Goal: Find specific page/section: Find specific page/section

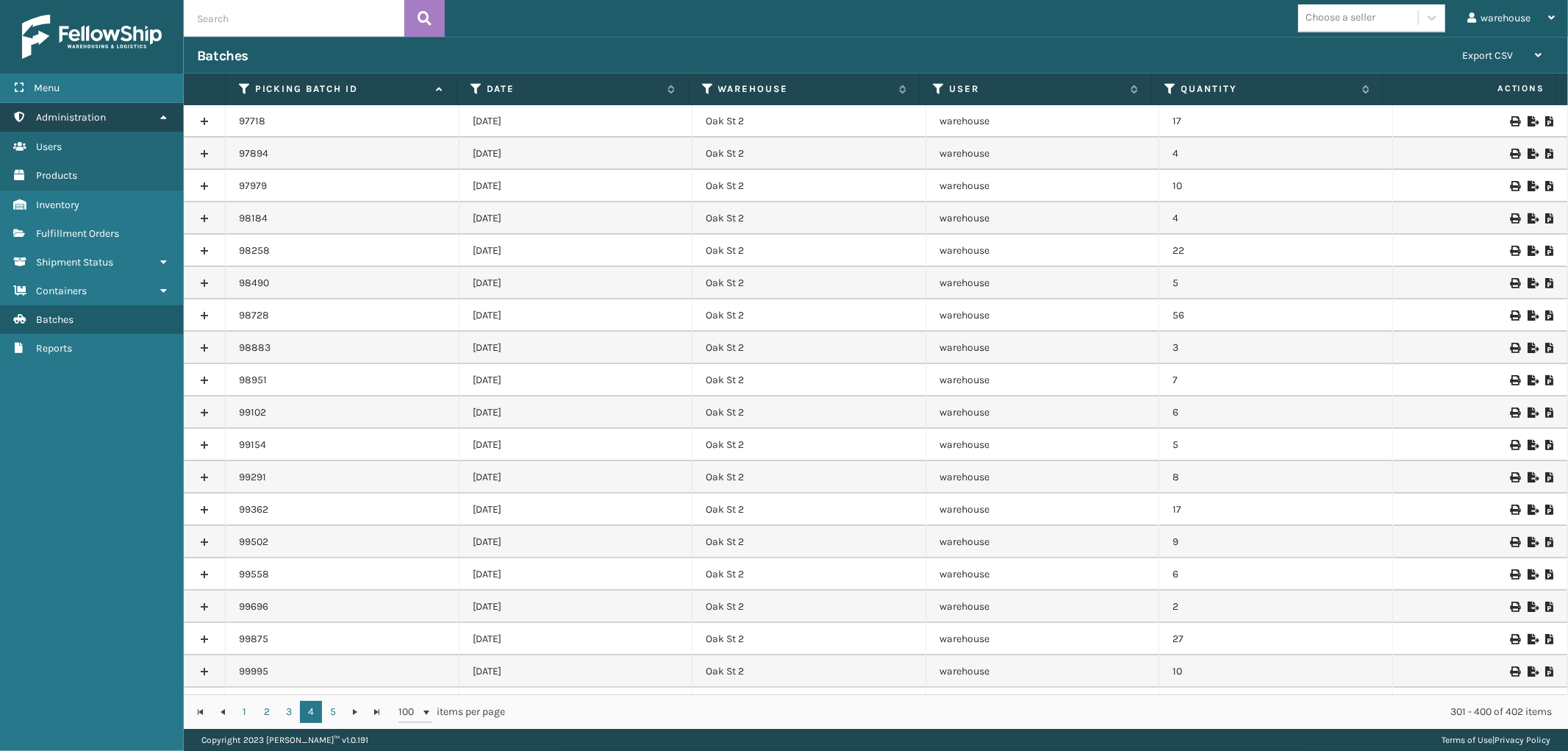
scroll to position [2644, 0]
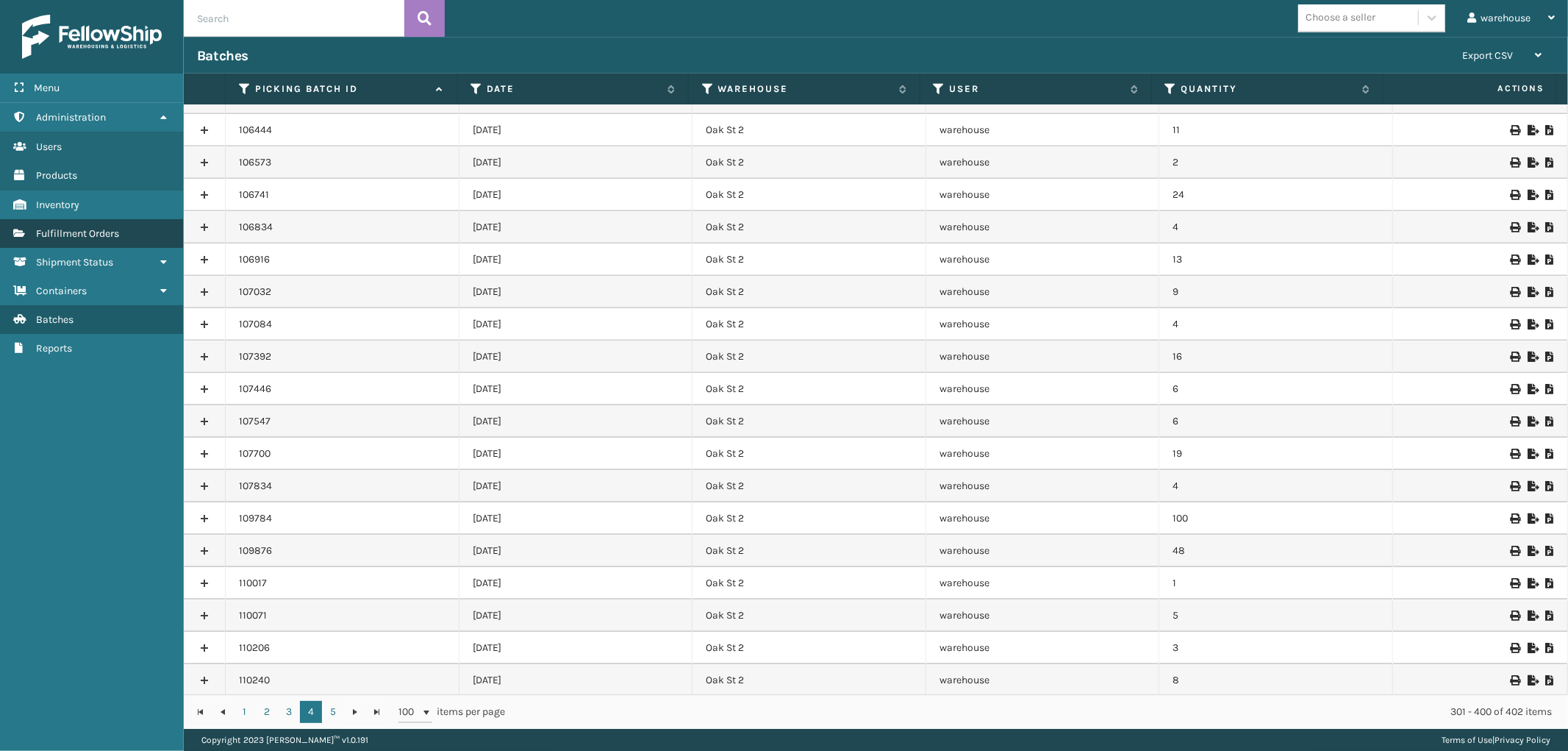
click at [125, 226] on link "Fulfillment Orders" at bounding box center [91, 233] width 183 height 29
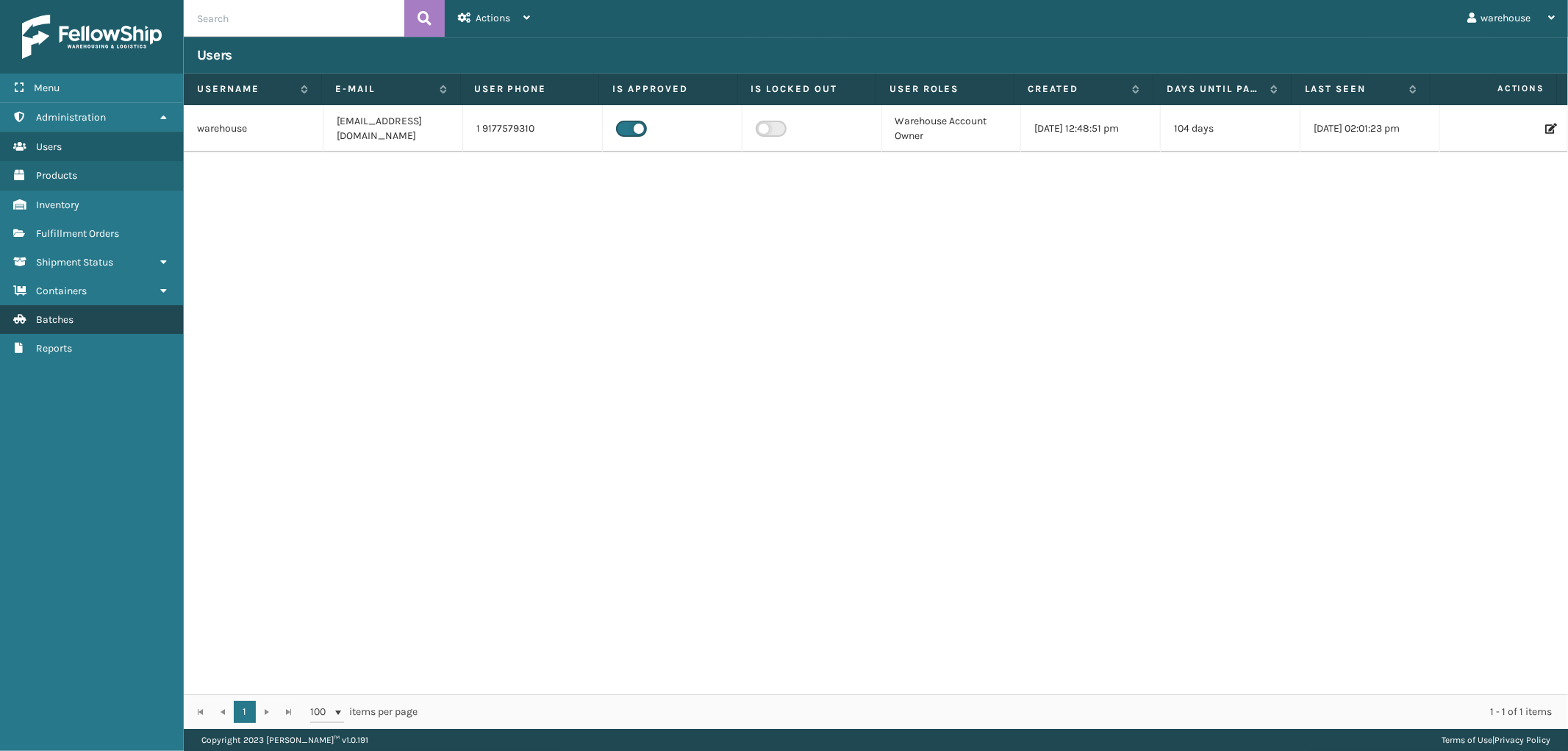
click at [130, 311] on link "Batches" at bounding box center [91, 319] width 183 height 29
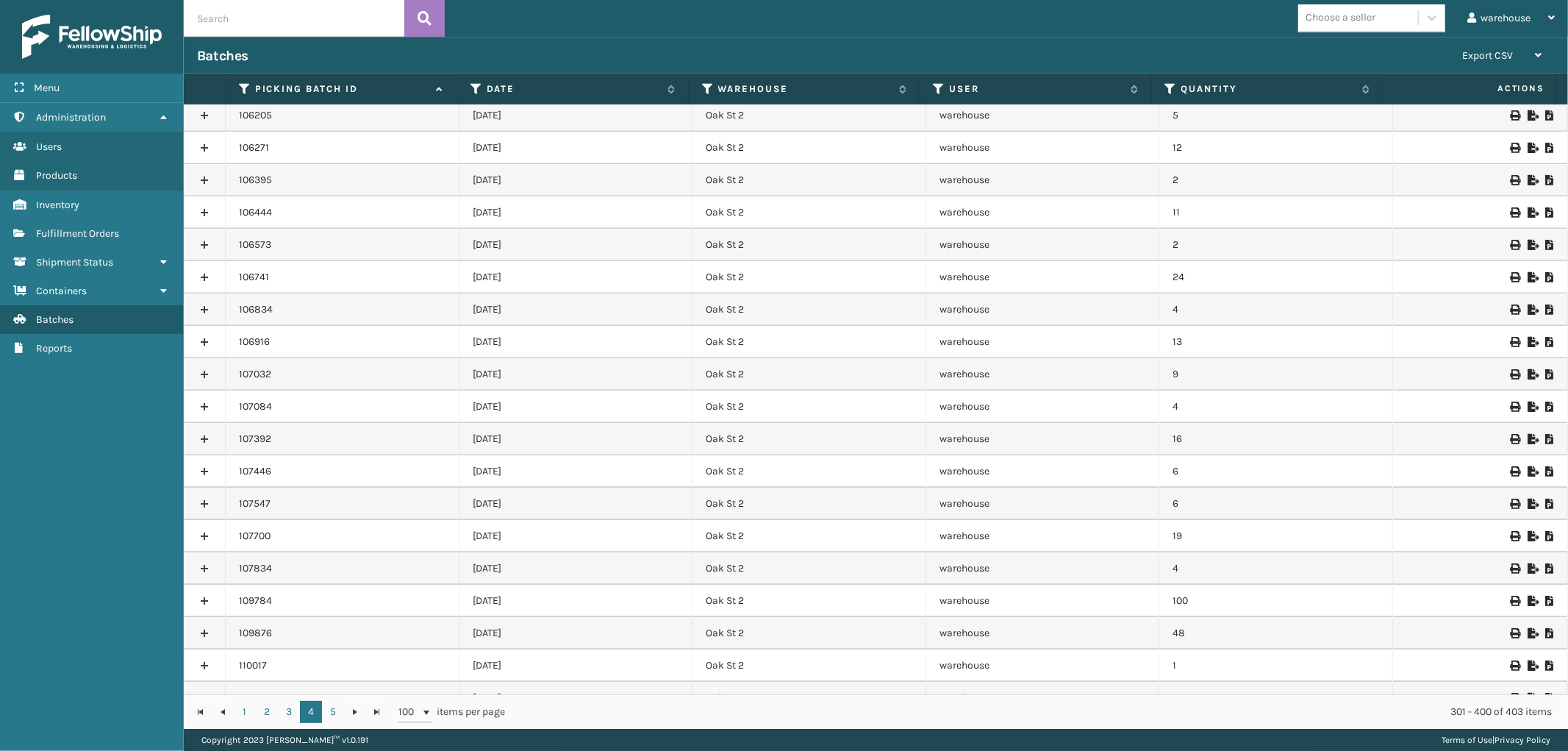
scroll to position [2644, 0]
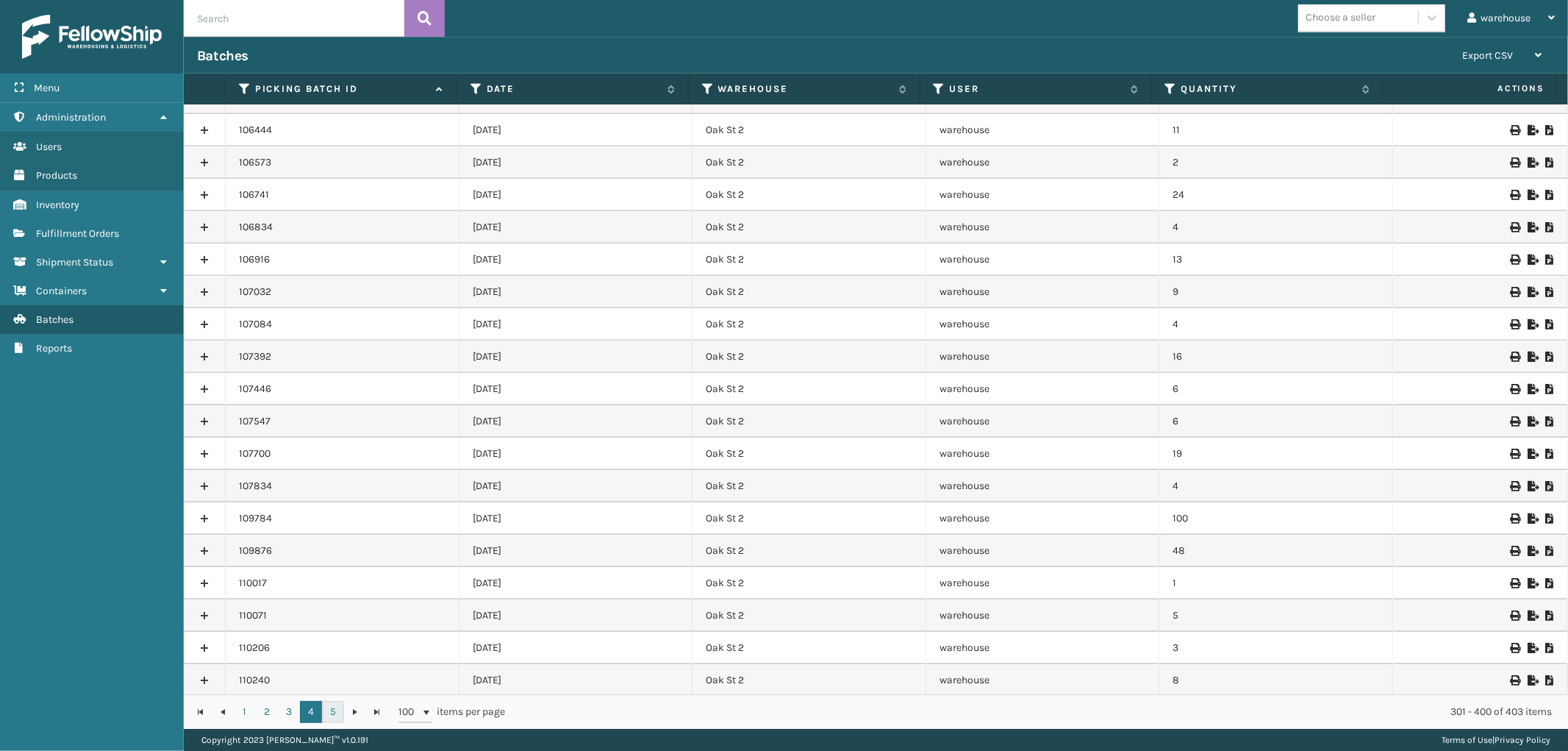
click at [334, 707] on link "5" at bounding box center [333, 712] width 22 height 22
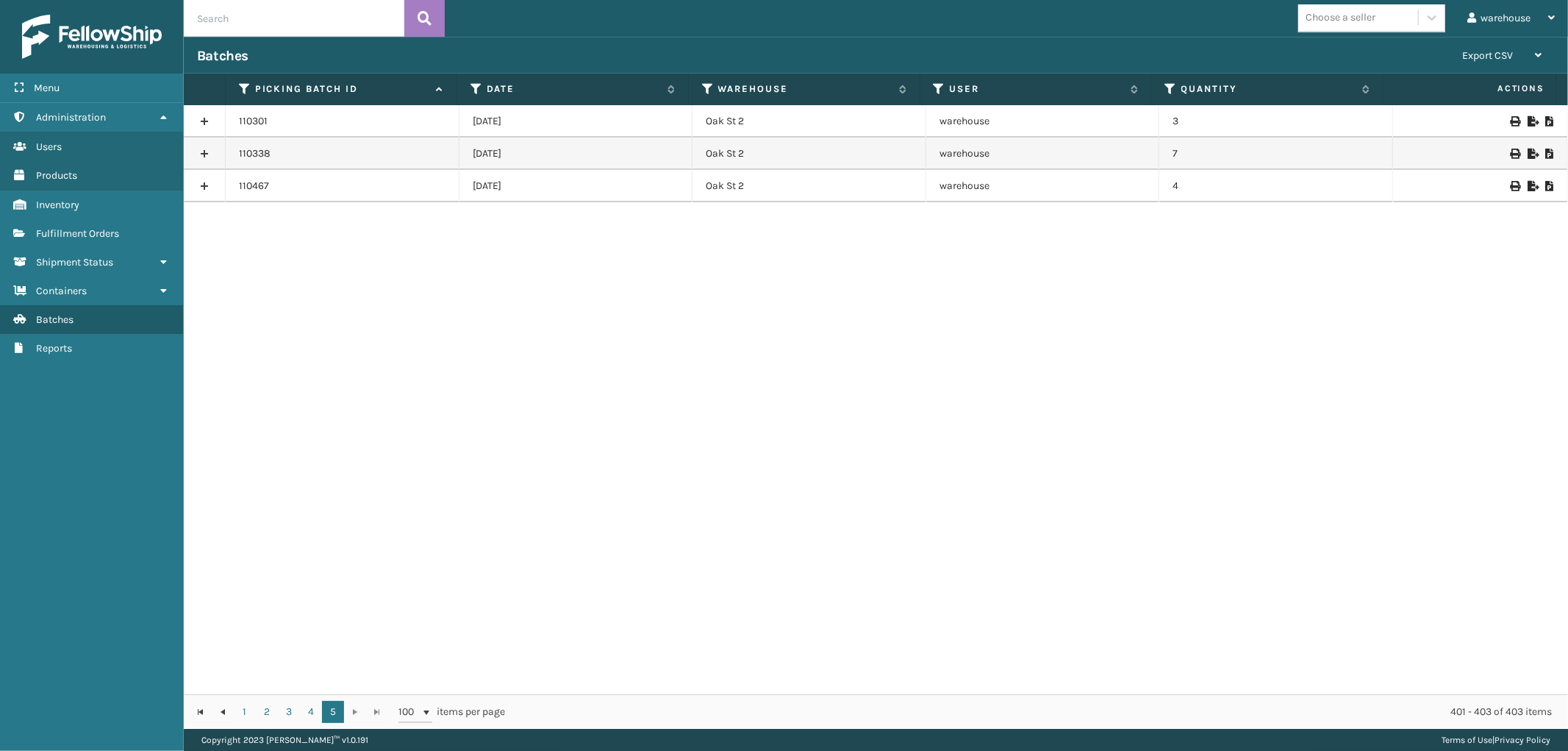
click at [1510, 189] on icon at bounding box center [1514, 186] width 9 height 10
click at [104, 228] on span "Fulfillment Orders" at bounding box center [78, 233] width 83 height 13
